Goal: Information Seeking & Learning: Compare options

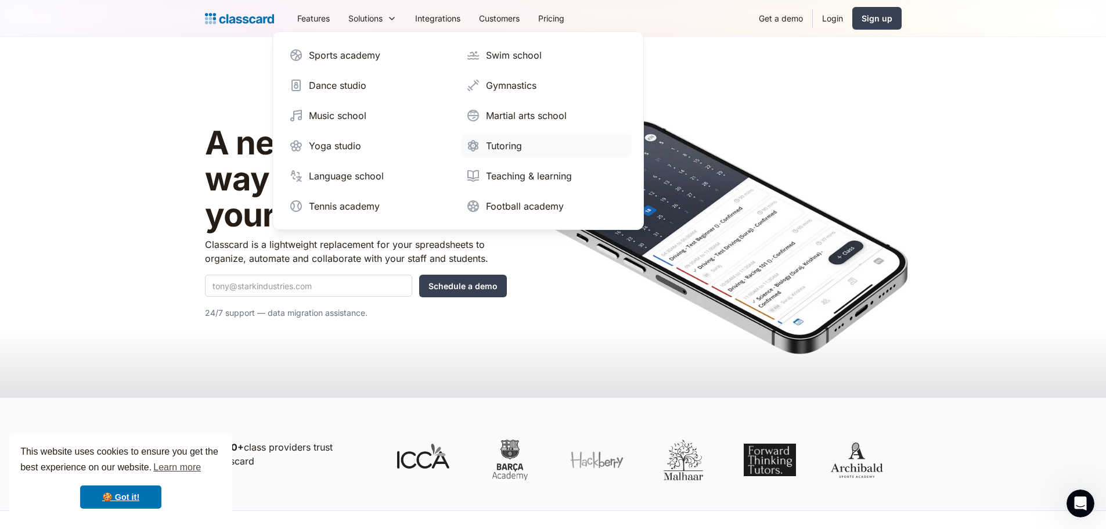
click at [479, 150] on img at bounding box center [473, 146] width 14 height 14
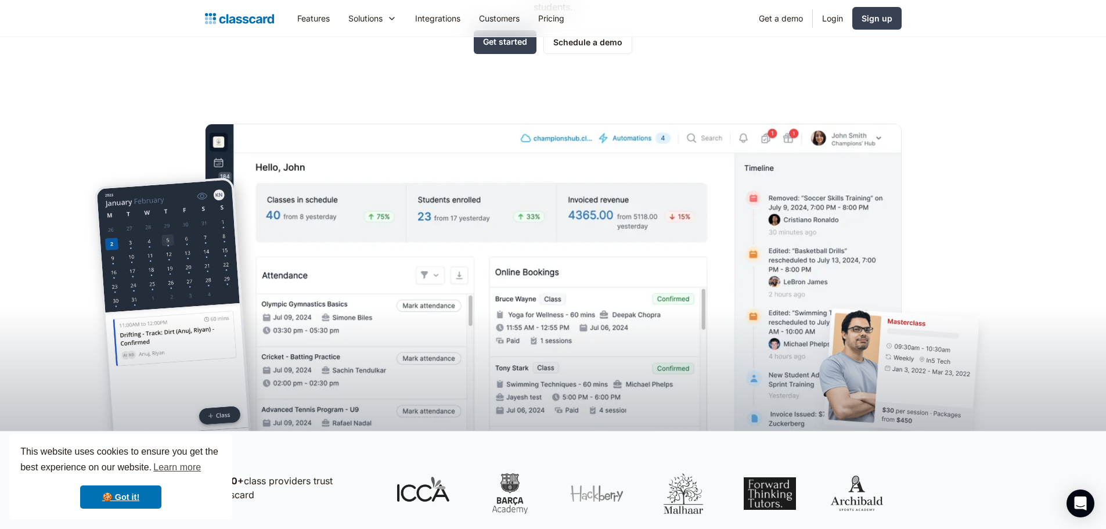
scroll to position [232, 0]
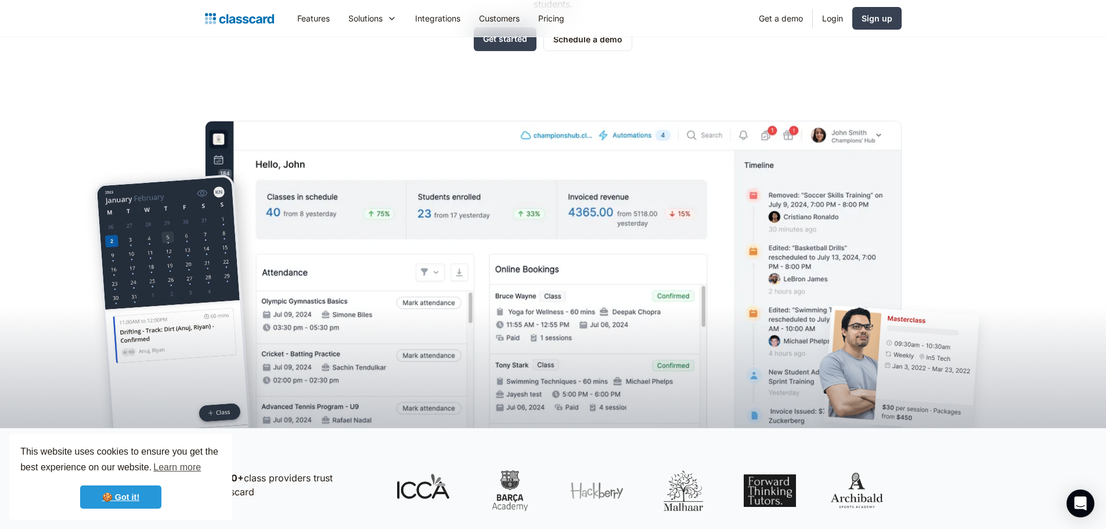
click at [128, 496] on link "🍪 Got it!" at bounding box center [120, 496] width 81 height 23
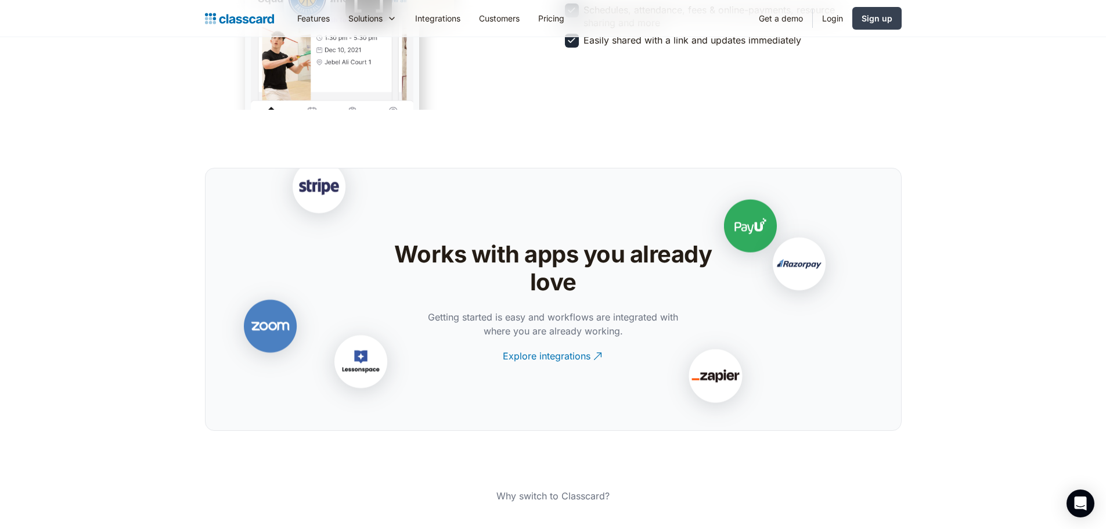
scroll to position [2380, 0]
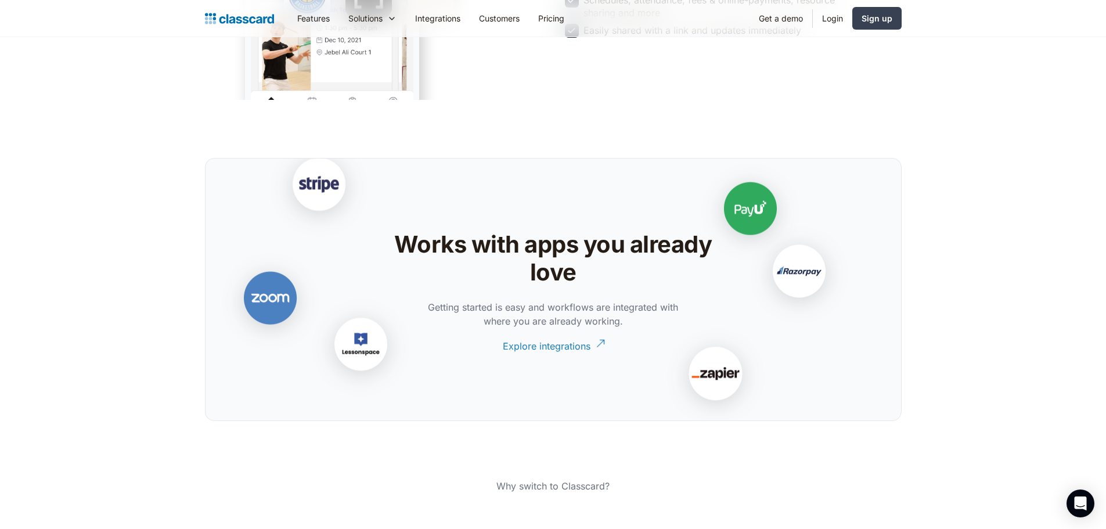
click at [575, 338] on div "Explore integrations" at bounding box center [547, 341] width 88 height 23
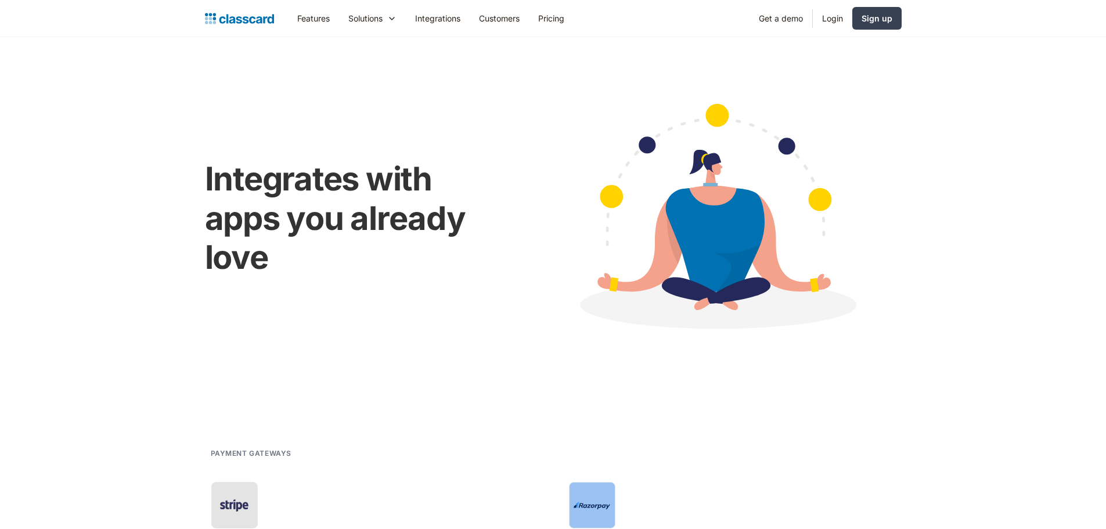
drag, startPoint x: 0, startPoint y: 0, endPoint x: 491, endPoint y: 78, distance: 496.6
click at [491, 78] on div "Integrates with apps you already love" at bounding box center [553, 217] width 697 height 279
click at [558, 19] on link "Pricing" at bounding box center [551, 18] width 45 height 26
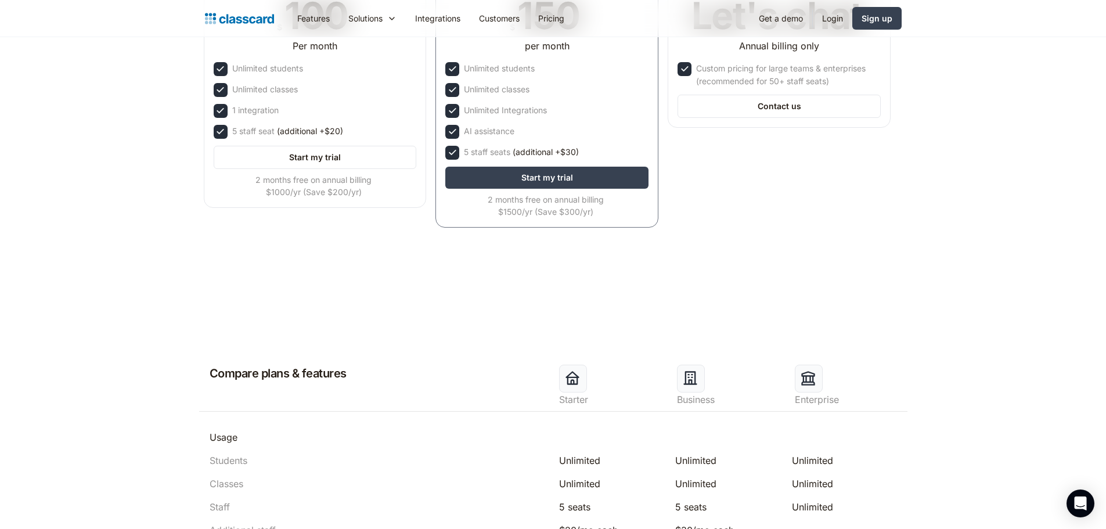
scroll to position [290, 0]
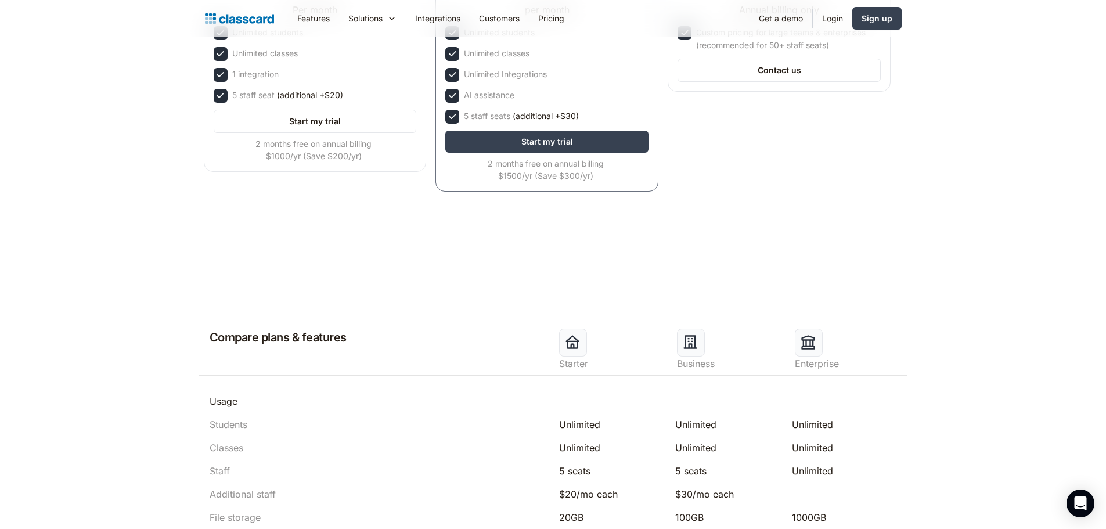
click at [699, 342] on div at bounding box center [691, 343] width 28 height 28
click at [698, 358] on div "Business" at bounding box center [730, 363] width 106 height 14
click at [697, 354] on div at bounding box center [691, 343] width 28 height 28
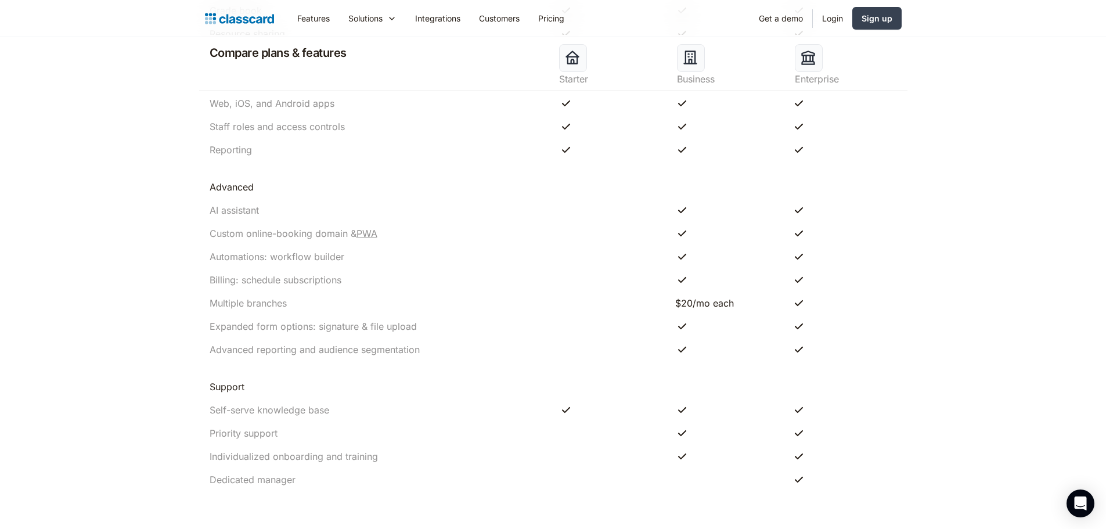
scroll to position [1103, 0]
drag, startPoint x: 1105, startPoint y: 295, endPoint x: 1107, endPoint y: 284, distance: 11.2
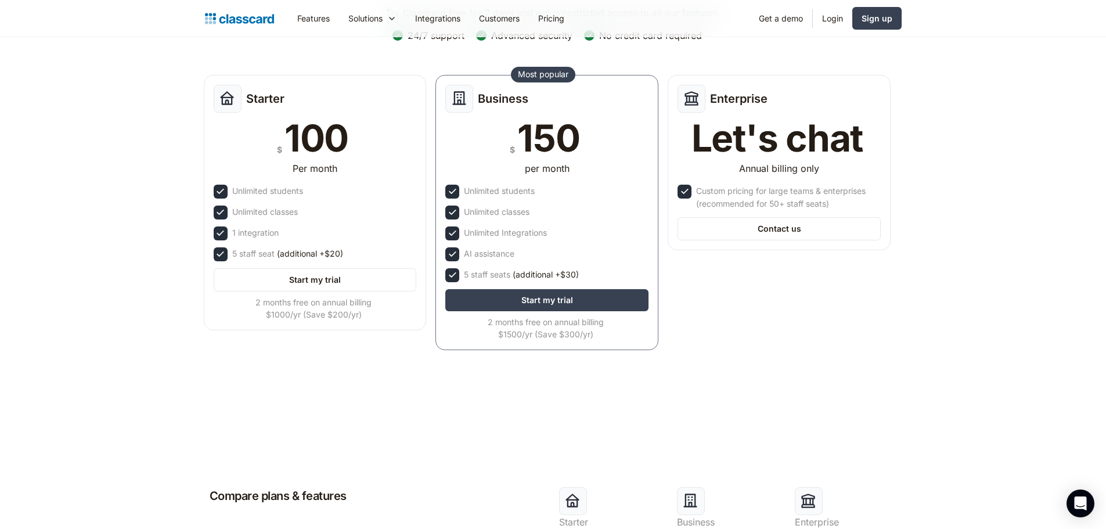
scroll to position [35, 0]
